Goal: Find specific page/section: Find specific page/section

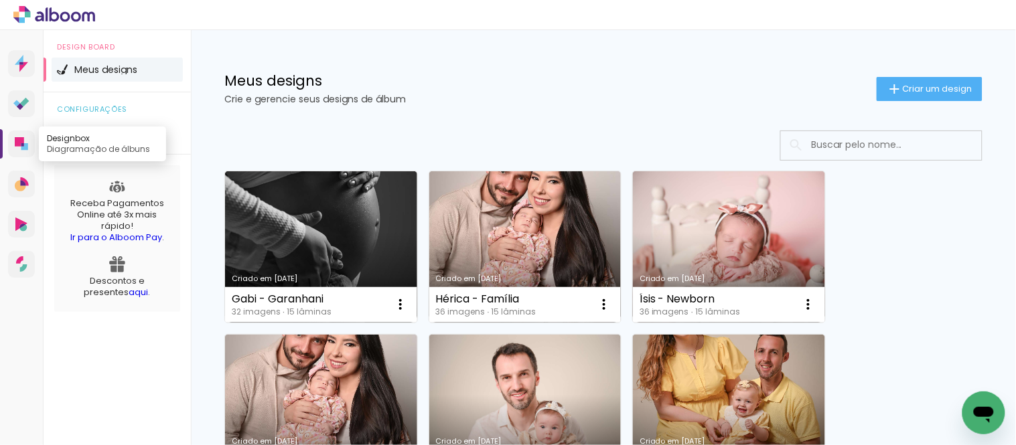
click at [18, 139] on icon at bounding box center [19, 141] width 9 height 9
